Goal: Register for event/course

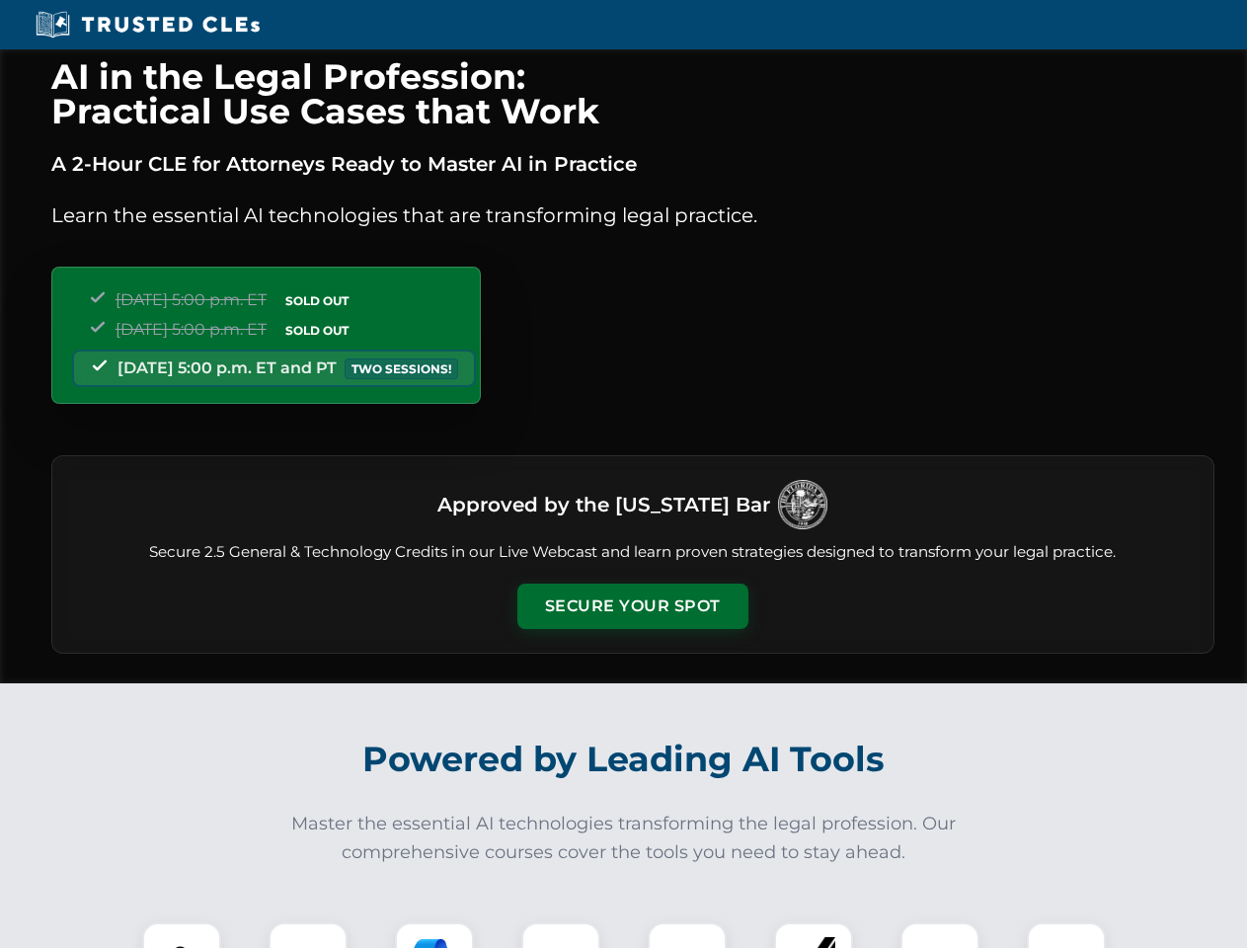
click at [632, 606] on button "Secure Your Spot" at bounding box center [632, 605] width 231 height 45
click at [182, 935] on img at bounding box center [181, 961] width 57 height 57
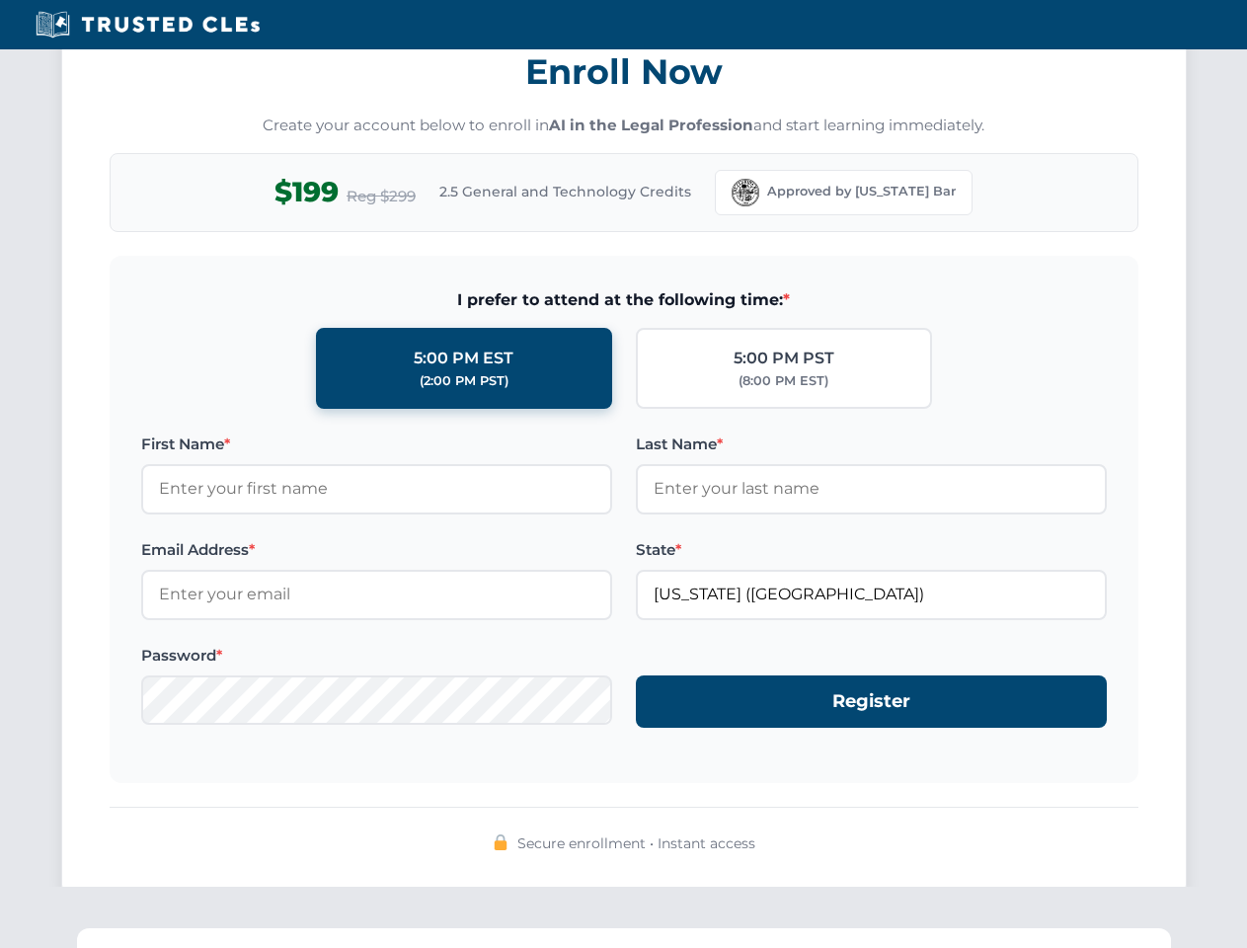
scroll to position [1938, 0]
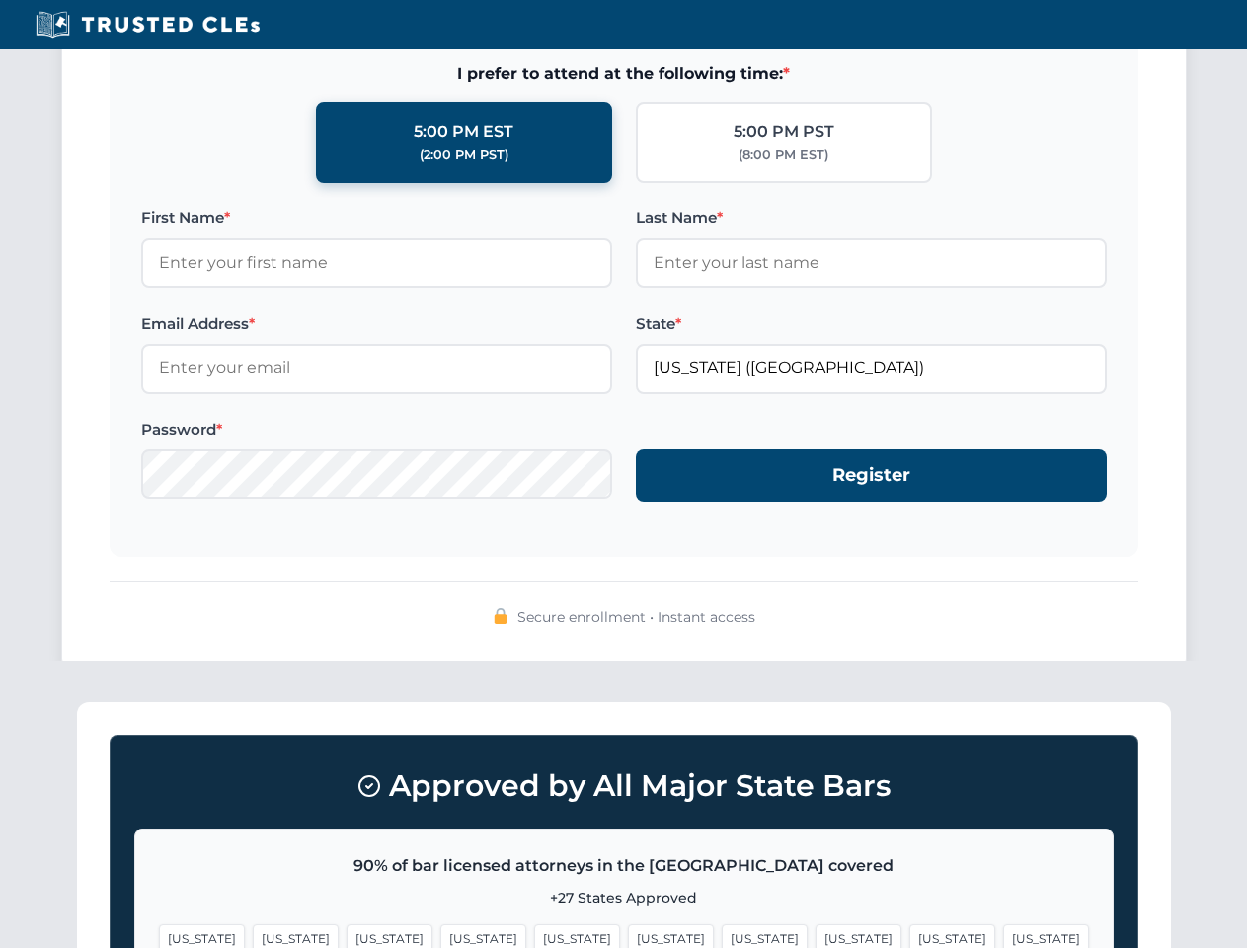
click at [909, 935] on span "[US_STATE]" at bounding box center [952, 938] width 86 height 29
